Goal: Transaction & Acquisition: Purchase product/service

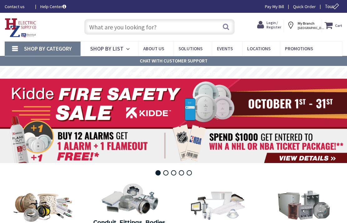
click at [272, 27] on span "Login / Register" at bounding box center [273, 24] width 15 height 9
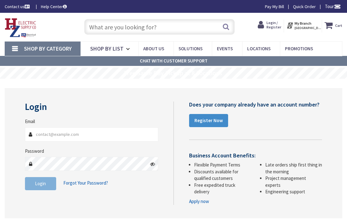
click at [109, 139] on input "Email" at bounding box center [91, 134] width 133 height 14
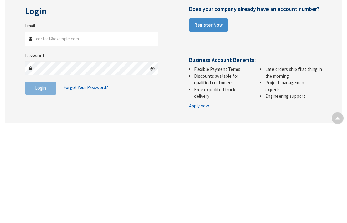
type input "[EMAIL_ADDRESS][DOMAIN_NAME]"
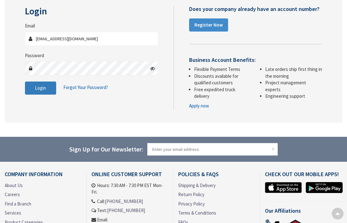
click at [38, 84] on button "Login" at bounding box center [40, 87] width 31 height 13
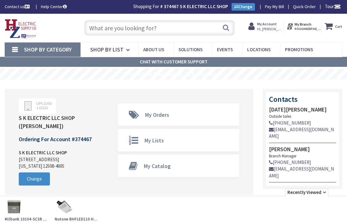
click at [177, 28] on input "text" at bounding box center [159, 28] width 151 height 16
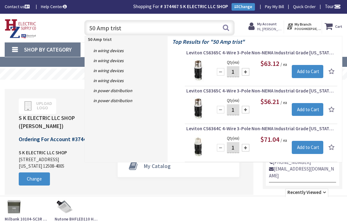
type input "50 Amp trist"
click at [266, 130] on span "Leviton CS6364C 4-Wire 3-Pole Non-NEMA Industrial Grade California Style Lockin…" at bounding box center [260, 128] width 149 height 6
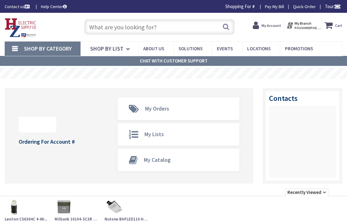
click at [109, 27] on input "text" at bounding box center [159, 27] width 151 height 16
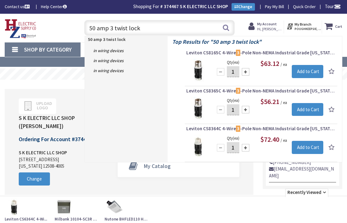
click at [220, 28] on input "50 amp 3 twist lock" at bounding box center [159, 28] width 151 height 16
type input "50 amp 3 twist lock"
click at [222, 29] on button "Search" at bounding box center [226, 28] width 8 height 14
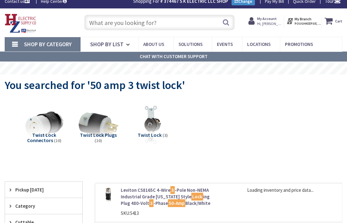
scroll to position [5, 0]
click at [49, 136] on span "Twist Lock Connectors" at bounding box center [41, 138] width 29 height 12
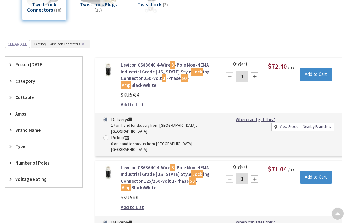
scroll to position [135, 0]
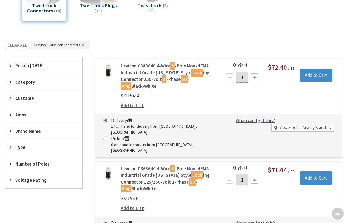
click at [257, 75] on div at bounding box center [254, 76] width 7 height 7
type input "2"
click at [166, 87] on link "Leviton CS8364C 4-Wire 3 -Pole Non-NEMA Industrial Grade California Style Lock …" at bounding box center [167, 75] width 93 height 27
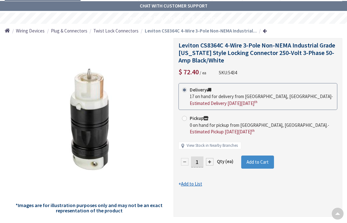
scroll to position [57, 0]
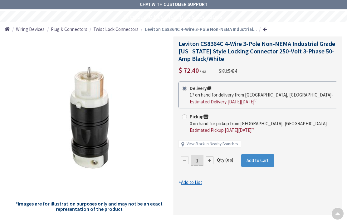
click at [207, 161] on div at bounding box center [209, 159] width 7 height 7
type input "2"
click at [262, 159] on span "Add to Cart" at bounding box center [257, 160] width 22 height 6
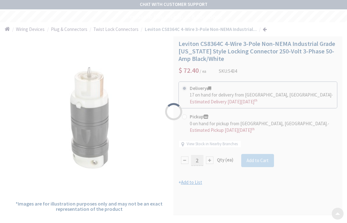
scroll to position [0, 0]
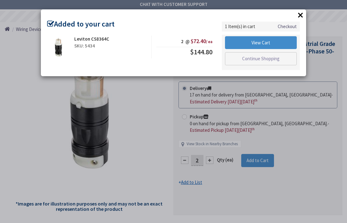
click at [303, 14] on button "×" at bounding box center [300, 14] width 9 height 9
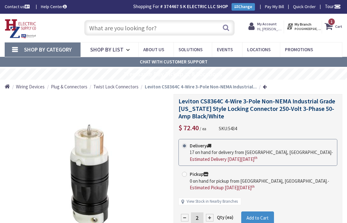
click at [191, 23] on input "text" at bounding box center [159, 28] width 151 height 16
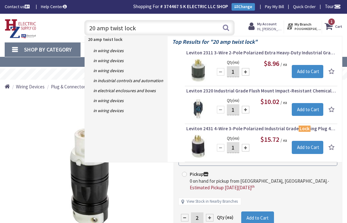
type input "20 amp twist lock"
click at [227, 28] on button "Search" at bounding box center [226, 28] width 8 height 14
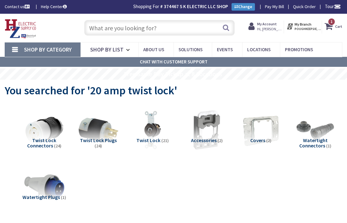
click at [153, 130] on img at bounding box center [152, 130] width 40 height 40
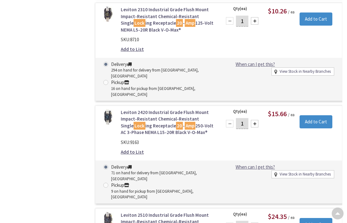
scroll to position [657, 0]
click at [319, 218] on input "Add to Cart" at bounding box center [315, 224] width 33 height 13
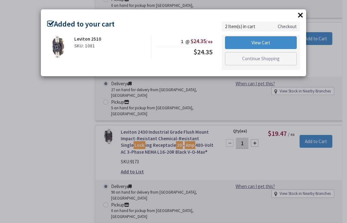
scroll to position [433, 0]
click at [302, 16] on button "×" at bounding box center [300, 14] width 9 height 9
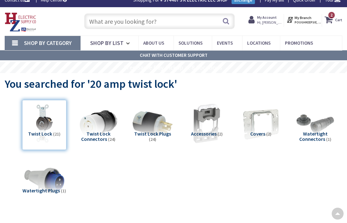
scroll to position [0, 0]
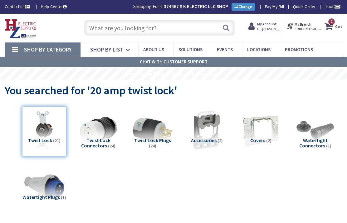
click at [176, 24] on input "text" at bounding box center [159, 28] width 151 height 16
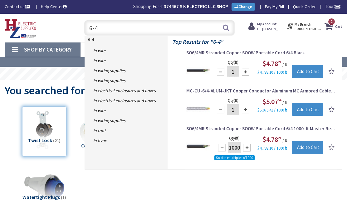
type input "6-4"
click at [233, 72] on input "1" at bounding box center [233, 71] width 12 height 11
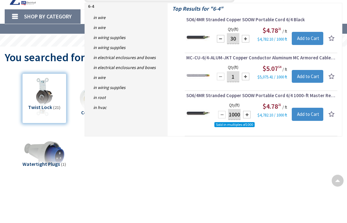
type input "3"
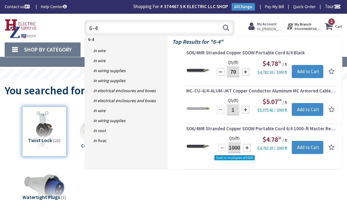
type input "70"
click at [311, 70] on input "Add to Cart" at bounding box center [306, 71] width 31 height 13
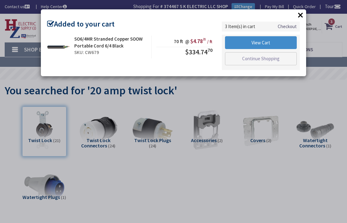
click at [301, 19] on button "×" at bounding box center [300, 14] width 9 height 9
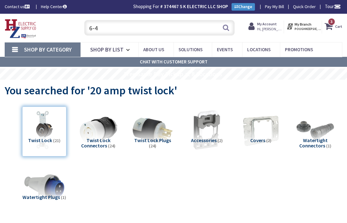
click at [185, 24] on input "6-4" at bounding box center [159, 28] width 151 height 16
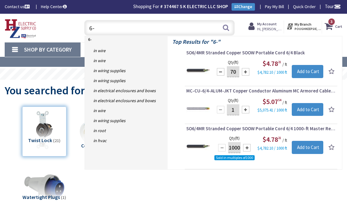
type input "6"
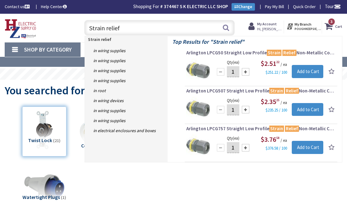
type input "Strain relief"
click at [222, 30] on button "Search" at bounding box center [226, 28] width 8 height 14
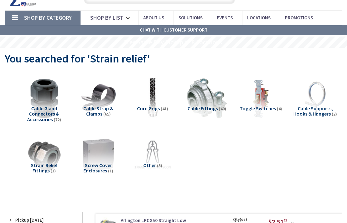
scroll to position [31, 0]
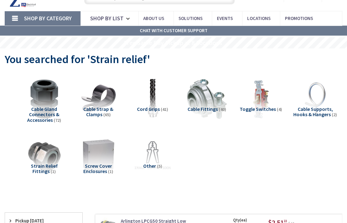
click at [147, 109] on span "Cord Grips" at bounding box center [148, 109] width 23 height 6
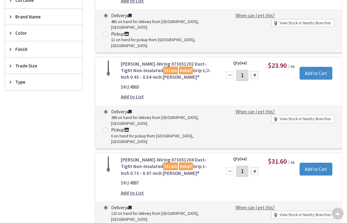
scroll to position [290, 0]
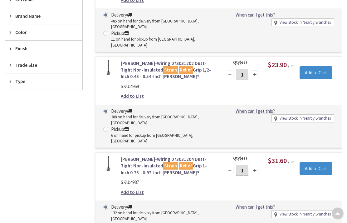
click at [258, 167] on div at bounding box center [254, 170] width 7 height 7
type input "2"
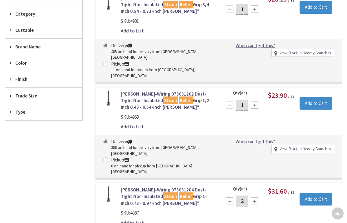
scroll to position [261, 0]
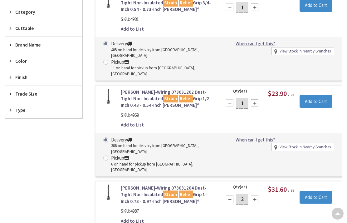
click at [321, 190] on input "Add to Cart" at bounding box center [315, 196] width 33 height 13
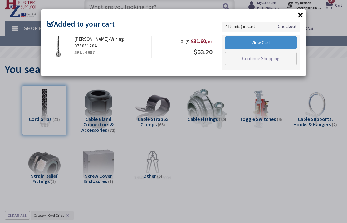
scroll to position [0, 0]
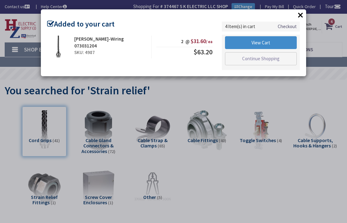
click at [298, 14] on button "×" at bounding box center [300, 14] width 9 height 9
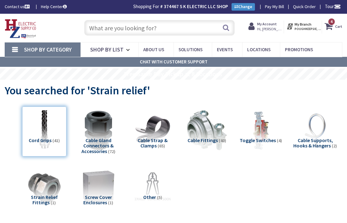
click at [188, 29] on input "text" at bounding box center [159, 28] width 151 height 16
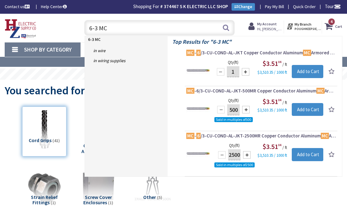
click at [142, 35] on input "6-3 MC" at bounding box center [159, 28] width 151 height 16
type input "6"
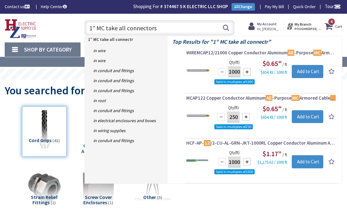
type input "1” MC take all connectors"
click at [227, 26] on button "Search" at bounding box center [226, 28] width 8 height 14
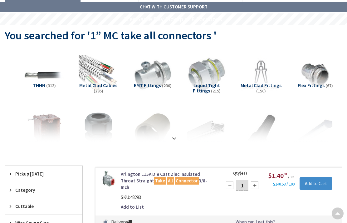
scroll to position [55, 0]
click at [328, 74] on img at bounding box center [315, 75] width 40 height 40
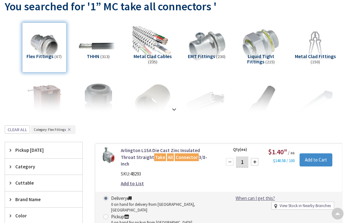
scroll to position [0, 0]
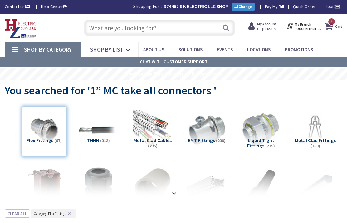
click at [180, 27] on input "text" at bounding box center [159, 28] width 151 height 16
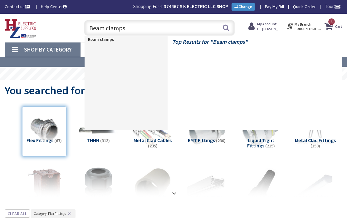
type input "Beam clamps"
click at [224, 28] on button "Search" at bounding box center [226, 28] width 8 height 14
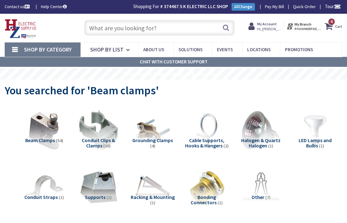
scroll to position [2, 0]
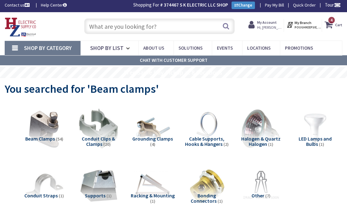
click at [44, 121] on img at bounding box center [44, 128] width 40 height 40
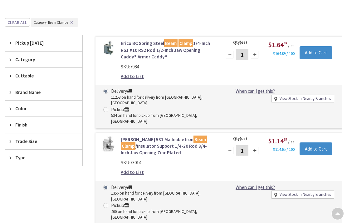
scroll to position [214, 0]
click at [243, 145] on input "1" at bounding box center [242, 150] width 12 height 11
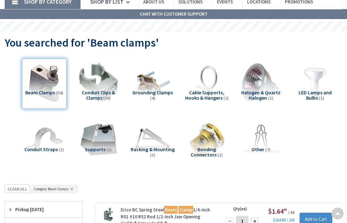
scroll to position [0, 0]
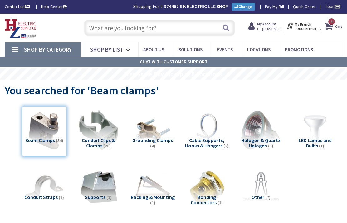
type input "30"
click at [339, 24] on strong "Cart" at bounding box center [338, 26] width 7 height 11
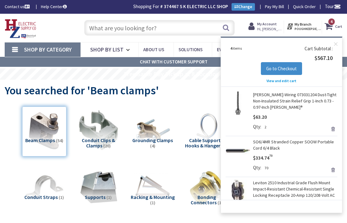
click at [285, 65] on span "Go to Checkout" at bounding box center [281, 68] width 31 height 6
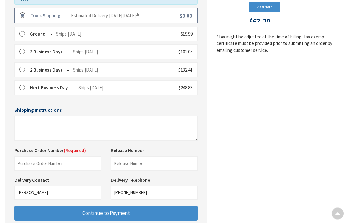
scroll to position [174, 0]
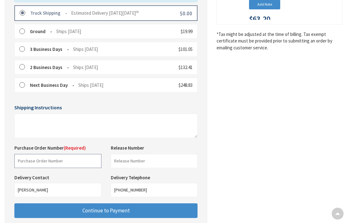
click at [94, 154] on input "text" at bounding box center [57, 161] width 87 height 14
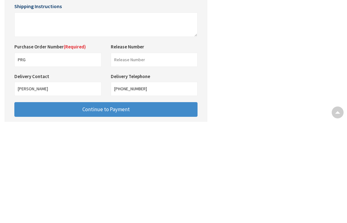
scroll to position [196, 0]
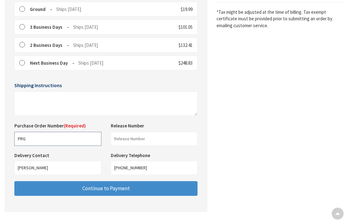
type input "PRG"
click at [51, 181] on button "Continue to Payment" at bounding box center [105, 188] width 183 height 15
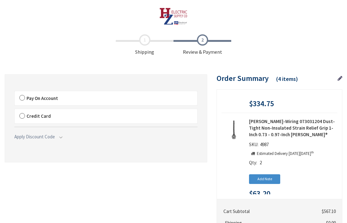
click at [20, 93] on label "Pay On Account" at bounding box center [106, 98] width 182 height 14
click at [15, 92] on input "Pay On Account" at bounding box center [15, 92] width 0 height 0
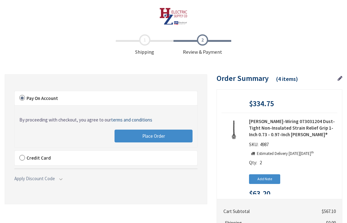
click at [137, 137] on button "Place Order" at bounding box center [153, 135] width 78 height 13
